Goal: Task Accomplishment & Management: Manage account settings

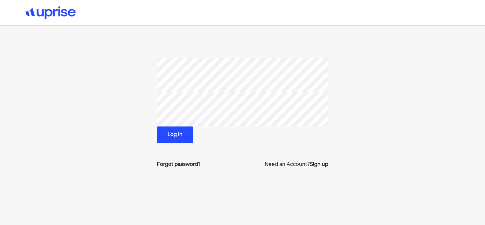
click at [166, 138] on button "Log in" at bounding box center [175, 134] width 37 height 17
click at [430, 123] on div "Log in Forgot password? Need an Account? Sign up" at bounding box center [242, 129] width 485 height 259
click at [176, 164] on div "Forgot password?" at bounding box center [179, 165] width 44 height 8
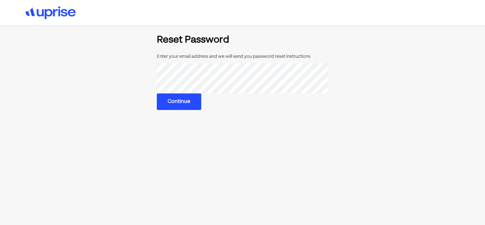
click at [178, 108] on button "Continue" at bounding box center [179, 101] width 44 height 17
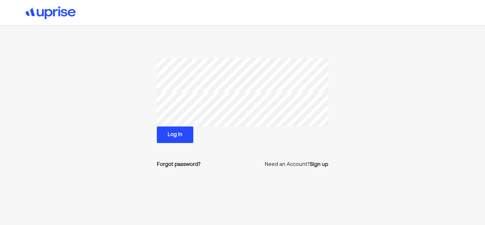
click at [171, 131] on button "Log in" at bounding box center [175, 134] width 37 height 17
click at [124, 105] on section "Log in Forgot password? Need an Account? Sign up" at bounding box center [242, 115] width 324 height 115
click at [425, 129] on div "Log in Forgot password? Need an Account? Sign up" at bounding box center [242, 129] width 485 height 259
click at [176, 131] on button "Log in" at bounding box center [175, 134] width 37 height 17
click at [121, 99] on section "Log in Forgot password? Need an Account? Sign up" at bounding box center [242, 115] width 324 height 115
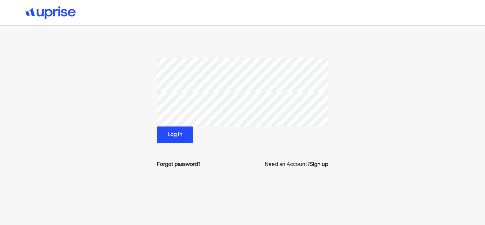
click at [168, 133] on button "Log in" at bounding box center [175, 134] width 37 height 17
click at [174, 163] on div "Forgot password?" at bounding box center [179, 165] width 44 height 8
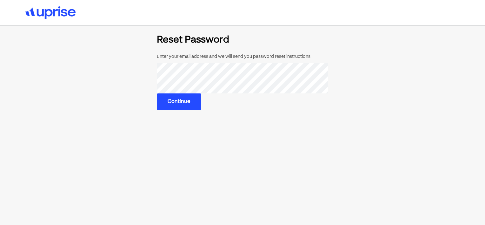
click at [178, 98] on button "Continue" at bounding box center [179, 101] width 44 height 17
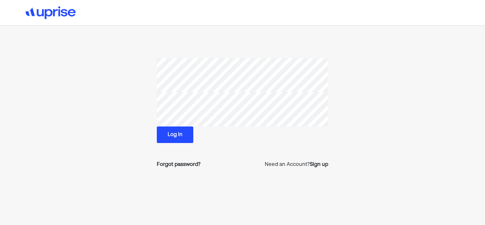
click at [392, 105] on section "Log in Forgot password? Need an Account? Sign up" at bounding box center [242, 115] width 324 height 115
click at [133, 103] on section "Log in Forgot password? Need an Account? Sign up" at bounding box center [242, 115] width 324 height 115
click at [132, 121] on section "Log in Forgot password? Need an Account? Sign up" at bounding box center [242, 115] width 324 height 115
click at [165, 129] on button "Log in" at bounding box center [175, 134] width 37 height 17
click at [120, 104] on section "Log in Forgot password? Need an Account? Sign up" at bounding box center [242, 115] width 324 height 115
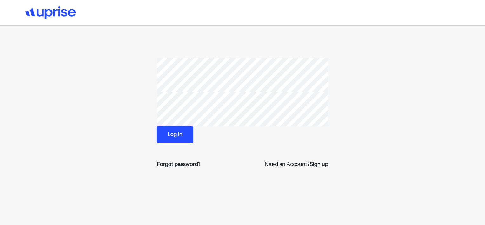
click at [368, 125] on section "Log in Forgot password? Need an Account? Sign up" at bounding box center [242, 115] width 324 height 115
click at [114, 104] on section "Log in Forgot password? Need an Account? Sign up" at bounding box center [242, 115] width 324 height 115
click at [303, 138] on div "Log in" at bounding box center [242, 134] width 171 height 17
click at [174, 137] on button "Log in" at bounding box center [175, 134] width 37 height 17
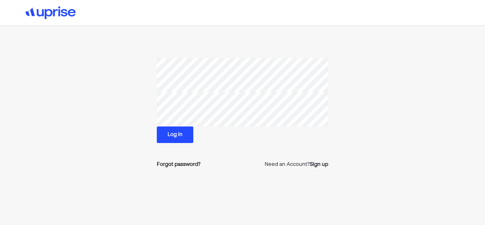
click at [116, 102] on section "Log in Forgot password? Need an Account? Sign up" at bounding box center [242, 115] width 324 height 115
click at [119, 145] on section "Log in Forgot password? Need an Account? Sign up" at bounding box center [242, 115] width 324 height 115
click at [160, 135] on button "Log in" at bounding box center [175, 134] width 37 height 17
click at [169, 135] on button "Log in" at bounding box center [175, 134] width 37 height 17
click at [176, 136] on button "Log in" at bounding box center [175, 134] width 37 height 17
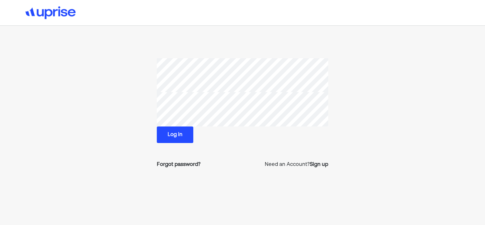
click at [239, 135] on div "Log in" at bounding box center [242, 134] width 171 height 17
click at [142, 169] on section "Log in Forgot password? Need an Account? Sign up" at bounding box center [242, 115] width 324 height 115
click at [161, 166] on div "Forgot password?" at bounding box center [179, 165] width 44 height 8
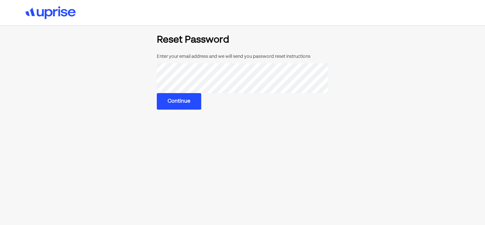
click at [163, 103] on button "Continue" at bounding box center [179, 101] width 44 height 17
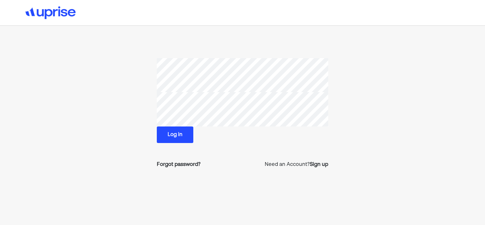
click at [152, 101] on section "Log in Forgot password? Need an Account? Sign up" at bounding box center [242, 115] width 324 height 115
drag, startPoint x: 112, startPoint y: 120, endPoint x: 115, endPoint y: 123, distance: 3.6
click at [112, 120] on section "Log in Forgot password? Need an Account? Sign up" at bounding box center [242, 115] width 324 height 115
click at [176, 135] on button "Log in" at bounding box center [175, 134] width 37 height 17
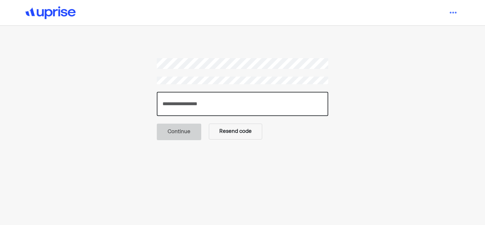
click at [214, 98] on input "number" at bounding box center [242, 104] width 171 height 24
type input "******"
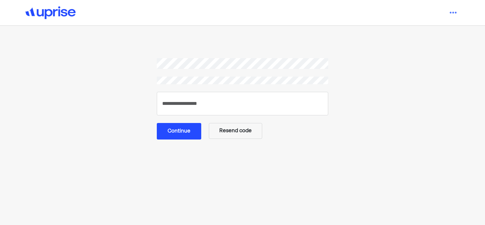
click at [168, 129] on button "Continue" at bounding box center [179, 131] width 44 height 17
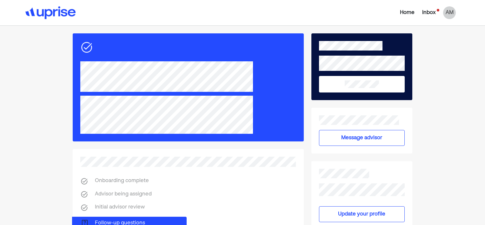
click at [429, 9] on div "Inbox" at bounding box center [428, 13] width 13 height 8
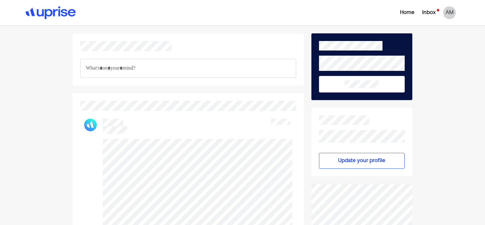
click at [444, 146] on div "Home Inbox AM This communication is based on information and assumptions provid…" at bounding box center [242, 224] width 485 height 448
click at [429, 14] on div "Inbox" at bounding box center [428, 13] width 13 height 8
click at [428, 11] on div "Inbox" at bounding box center [428, 13] width 13 height 8
click at [458, 10] on div "Home Inbox AM" at bounding box center [387, 12] width 143 height 13
click at [451, 10] on div "AM" at bounding box center [449, 12] width 13 height 13
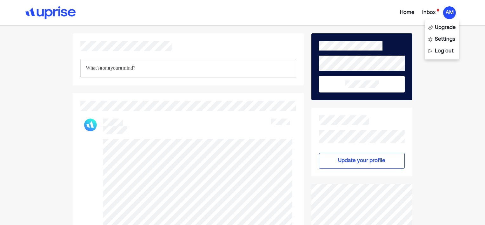
click at [201, 83] on div at bounding box center [188, 59] width 231 height 52
click at [35, 124] on div "Home Inbox AM Upgrade Settings Log out This communication is based on informati…" at bounding box center [242, 224] width 485 height 448
click at [448, 103] on div "Home Inbox AM Upgrade Settings Log out This communication is based on informati…" at bounding box center [242, 224] width 485 height 448
click at [13, 143] on div "Home Inbox AM Upgrade Settings Log out This communication is based on informati…" at bounding box center [242, 224] width 485 height 448
click at [437, 111] on div "Home Inbox AM Upgrade Settings Log out This communication is based on informati…" at bounding box center [242, 224] width 485 height 448
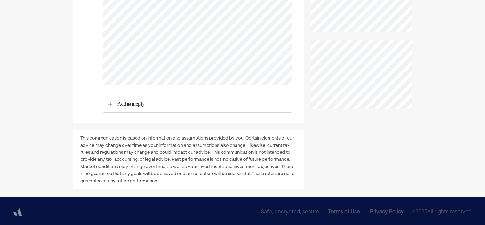
scroll to position [228, 0]
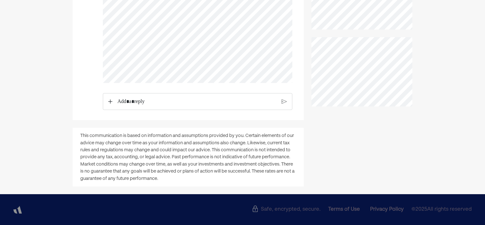
click at [33, 99] on div "Home Inbox AM Upgrade Settings Log out This communication is based on informati…" at bounding box center [242, 1] width 485 height 448
click at [143, 102] on p "Rich Text Editor. Editing area: main" at bounding box center [197, 102] width 160 height 8
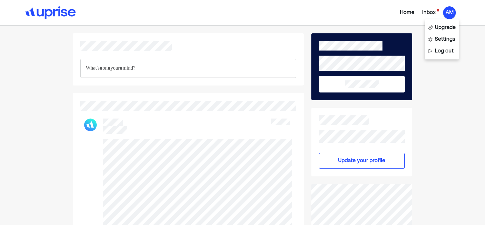
scroll to position [326, 0]
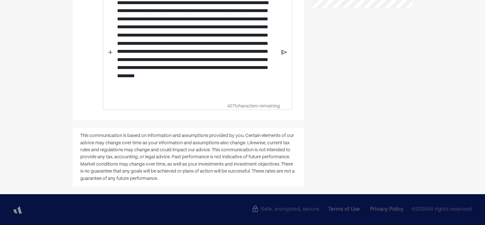
click at [281, 55] on div "**********" at bounding box center [196, 52] width 169 height 115
click at [282, 52] on img at bounding box center [284, 52] width 5 height 6
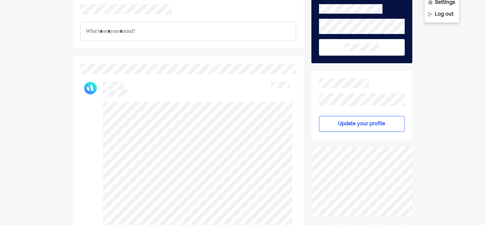
scroll to position [0, 0]
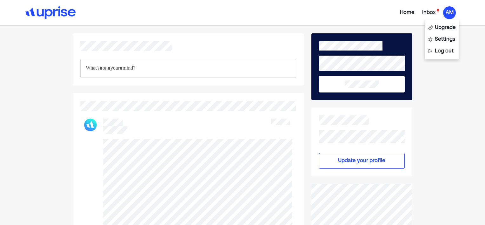
click at [382, 164] on button "Update your profile" at bounding box center [362, 161] width 86 height 16
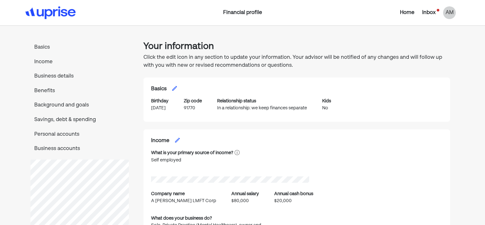
click at [40, 59] on p "Income" at bounding box center [79, 62] width 98 height 8
click at [53, 104] on p "Background and goals" at bounding box center [79, 105] width 98 height 8
click at [32, 62] on p "Income" at bounding box center [79, 62] width 98 height 8
click at [429, 11] on div "Inbox" at bounding box center [428, 13] width 13 height 8
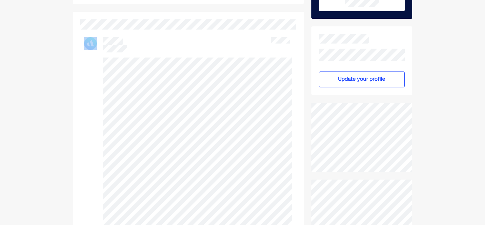
scroll to position [36, 0]
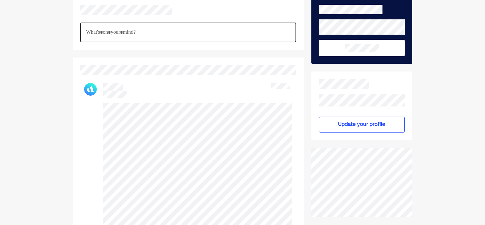
click at [106, 98] on div "AM" at bounding box center [188, 199] width 216 height 248
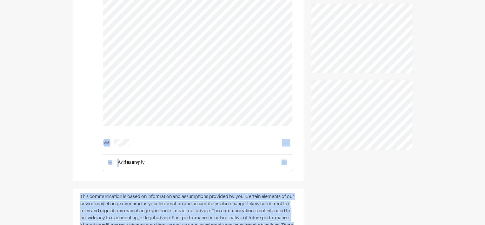
scroll to position [246, 0]
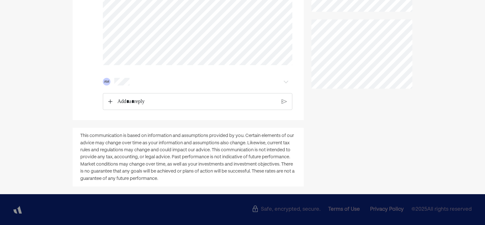
drag, startPoint x: 102, startPoint y: 104, endPoint x: 204, endPoint y: 65, distance: 109.1
click at [204, 65] on div "AM" at bounding box center [188, 3] width 208 height 213
click at [161, 72] on div "AM" at bounding box center [188, 3] width 208 height 213
click at [148, 102] on p "Rich Text Editor. Editing area: main" at bounding box center [196, 101] width 159 height 8
